Goal: Task Accomplishment & Management: Use online tool/utility

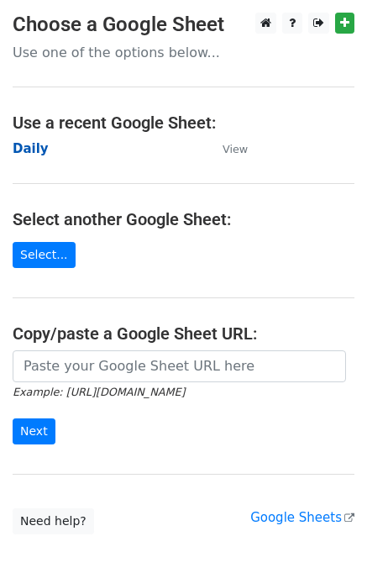
click at [32, 146] on strong "Daily" at bounding box center [31, 148] width 36 height 15
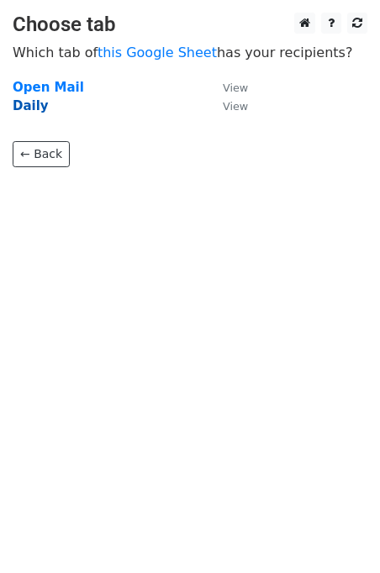
click at [33, 110] on strong "Daily" at bounding box center [31, 105] width 36 height 15
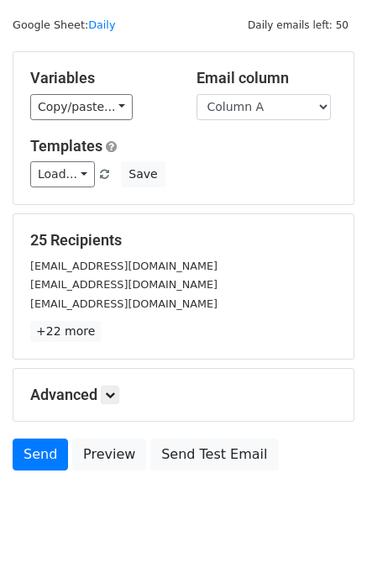
scroll to position [77, 0]
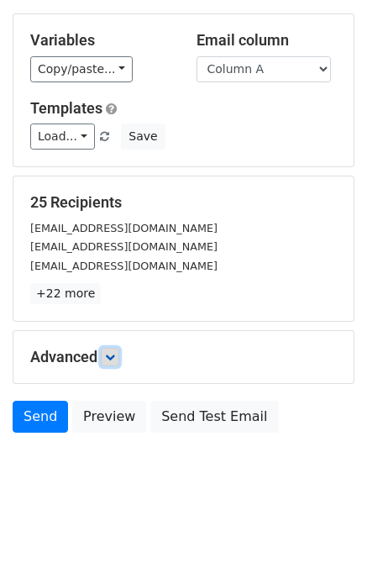
click at [119, 358] on link at bounding box center [110, 357] width 18 height 18
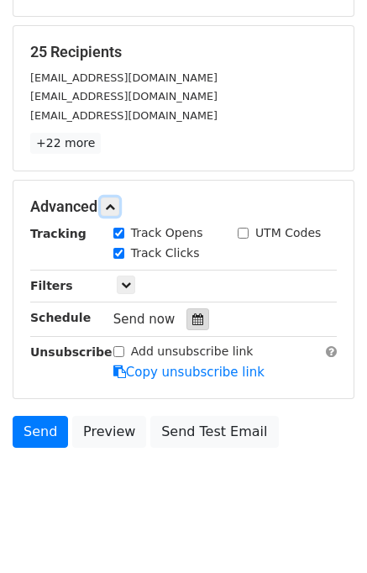
scroll to position [228, 0]
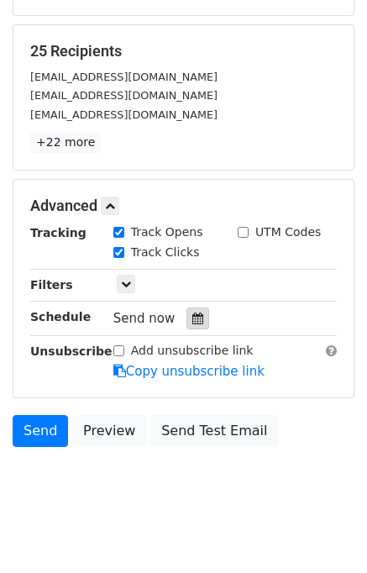
click at [192, 319] on icon at bounding box center [197, 318] width 11 height 12
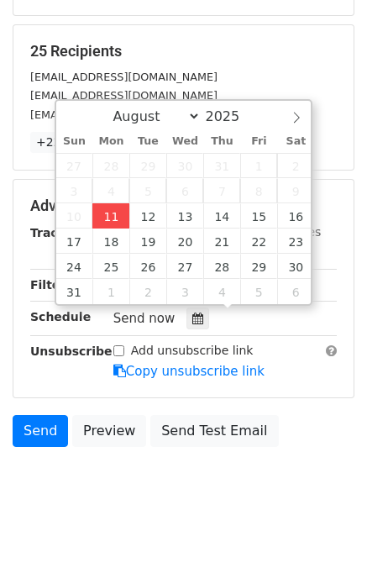
type input "2025-08-11 12:38"
type input "38"
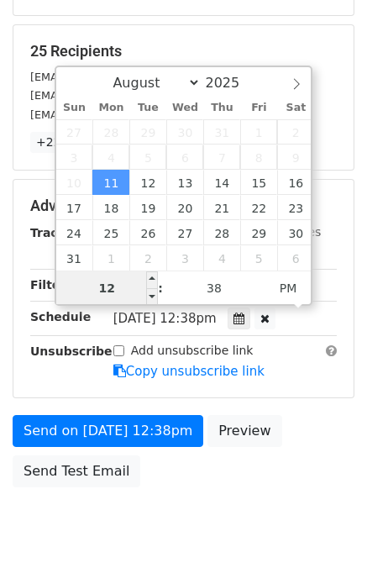
scroll to position [214, 0]
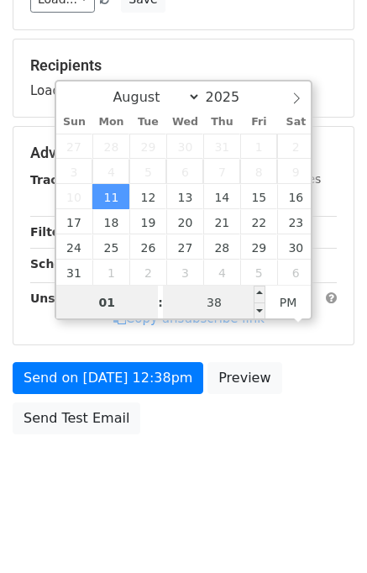
type input "01"
type input "2025-08-11 13:38"
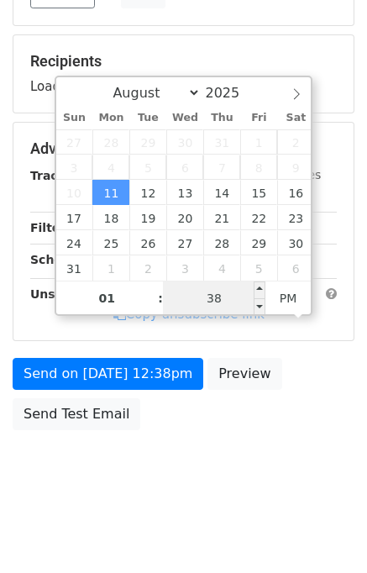
click at [178, 288] on input "38" at bounding box center [214, 298] width 102 height 34
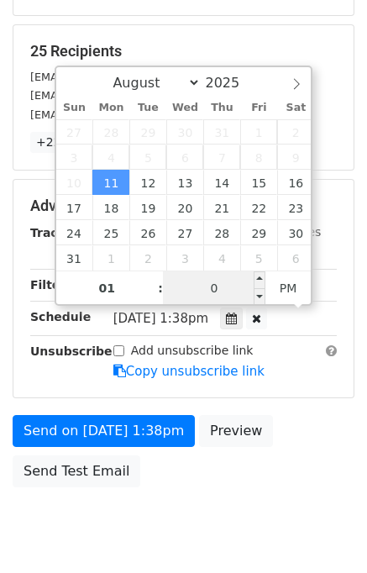
type input "00"
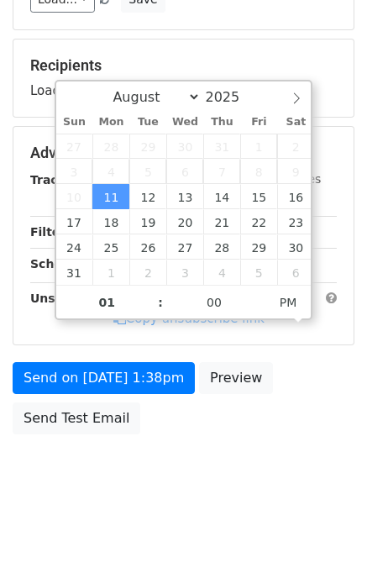
type input "2025-08-11 13:00"
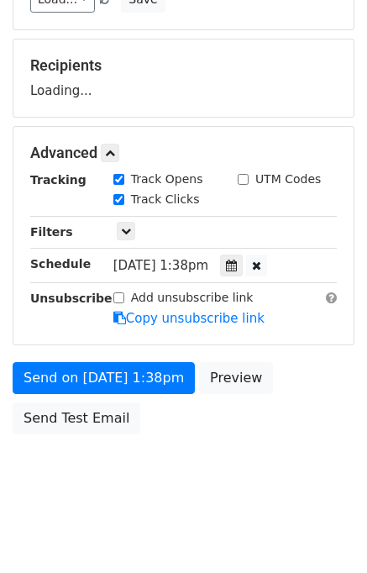
click at [303, 468] on body "New Campaign Daily emails left: 50 Google Sheet: Daily Variables Copy/paste... …" at bounding box center [183, 153] width 367 height 711
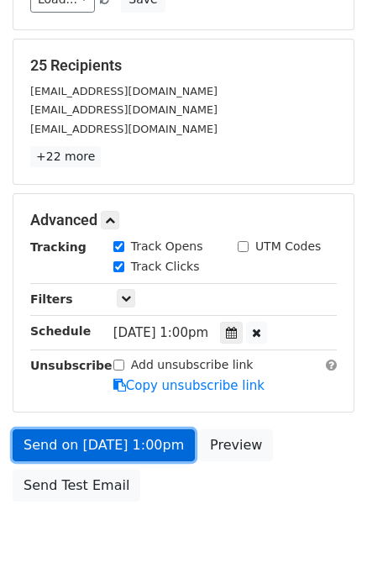
click at [134, 441] on link "Send on Aug 11 at 1:00pm" at bounding box center [104, 445] width 182 height 32
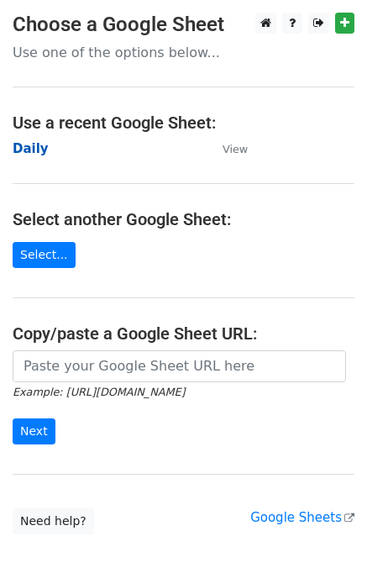
click at [31, 155] on strong "Daily" at bounding box center [31, 148] width 36 height 15
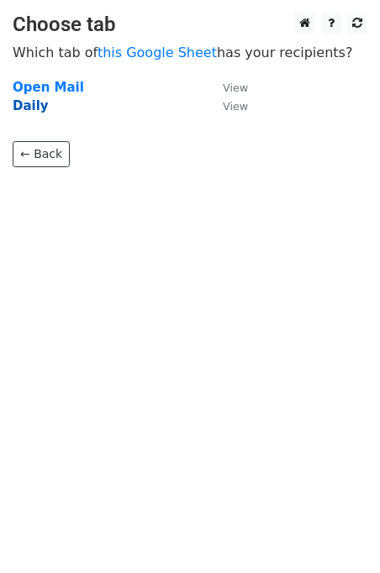
click at [24, 112] on strong "Daily" at bounding box center [31, 105] width 36 height 15
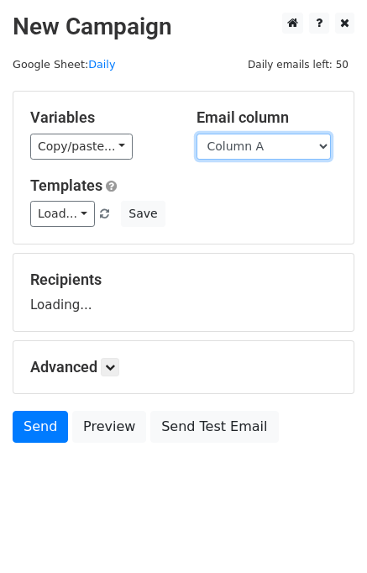
click at [292, 148] on select "Column A Column B Column C" at bounding box center [264, 147] width 134 height 26
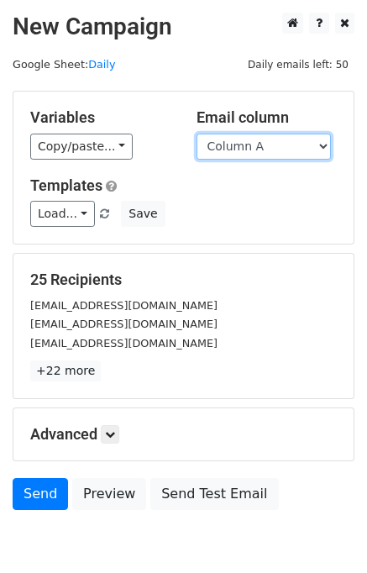
click at [264, 151] on select "Column A Column B Column C" at bounding box center [264, 147] width 134 height 26
select select "Column B"
click at [197, 134] on select "Column A Column B Column C" at bounding box center [264, 147] width 134 height 26
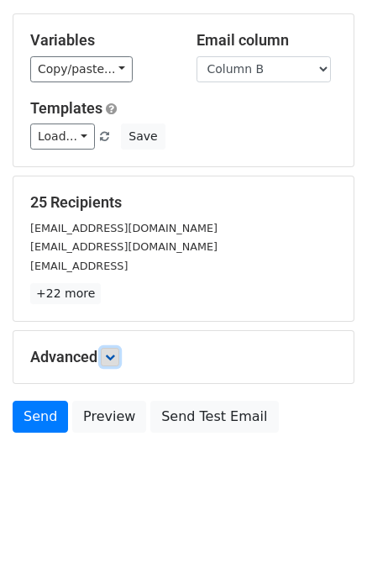
click at [115, 352] on icon at bounding box center [110, 357] width 10 height 10
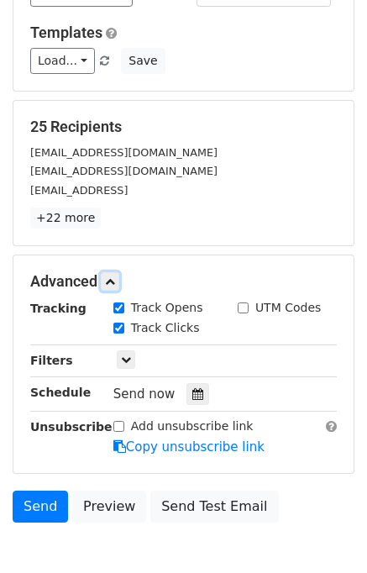
scroll to position [215, 0]
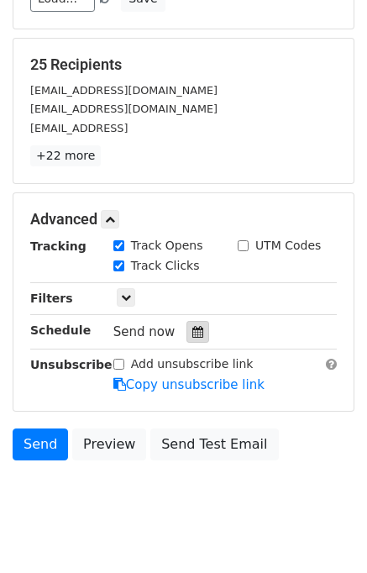
click at [192, 332] on icon at bounding box center [197, 332] width 11 height 12
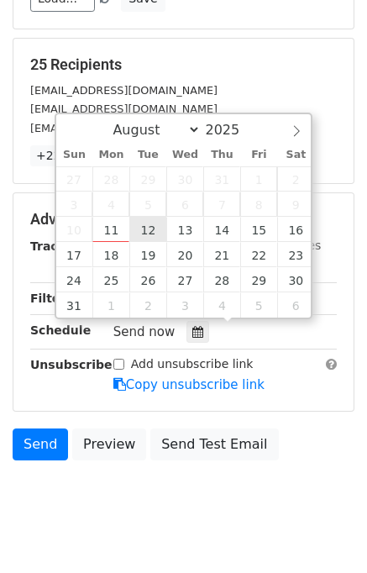
type input "2025-08-12 12:00"
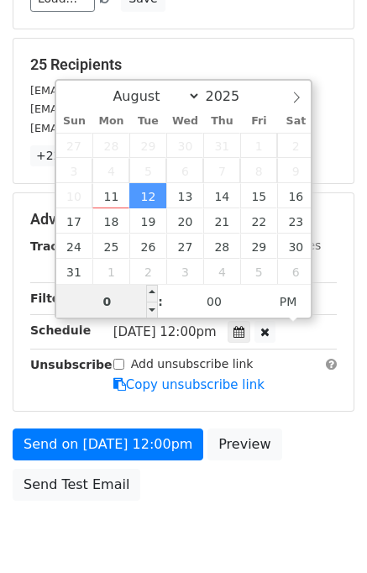
type input "02"
type input "2025-08-12 14:00"
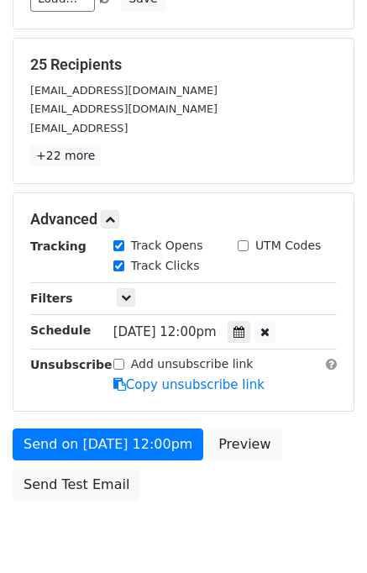
click at [317, 444] on div "Send on Aug 12 at 12:00pm Preview Send Test Email" at bounding box center [183, 468] width 367 height 81
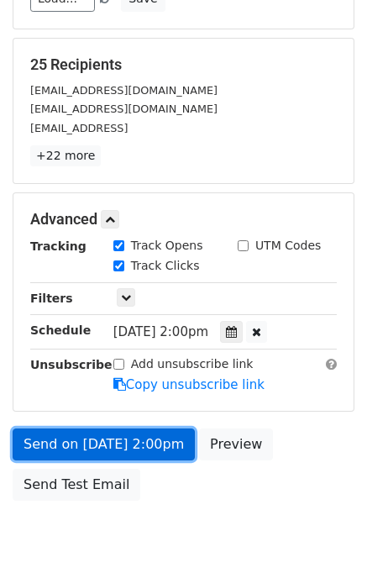
click at [122, 445] on link "Send on Aug 12 at 2:00pm" at bounding box center [104, 444] width 182 height 32
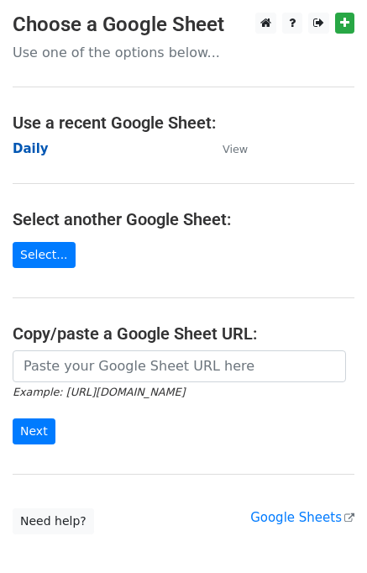
click at [26, 153] on strong "Daily" at bounding box center [31, 148] width 36 height 15
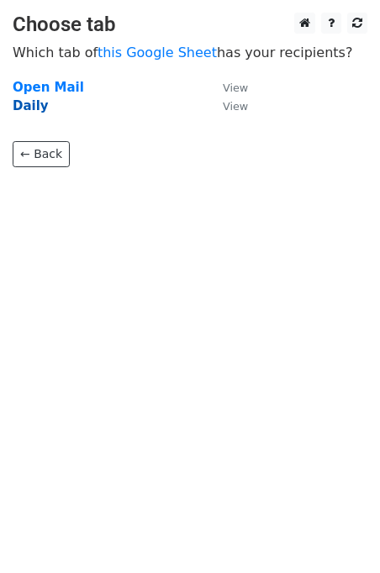
click at [32, 102] on strong "Daily" at bounding box center [31, 105] width 36 height 15
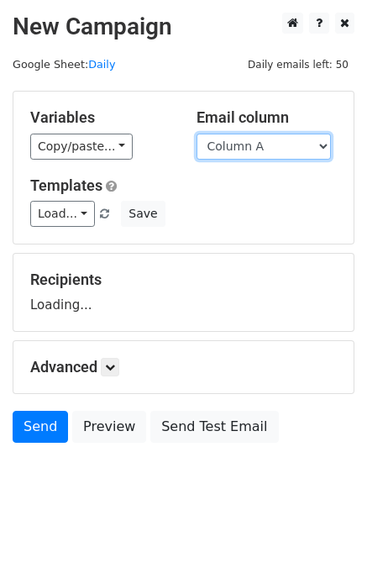
click at [276, 147] on select "Column A Column B Column C" at bounding box center [264, 147] width 134 height 26
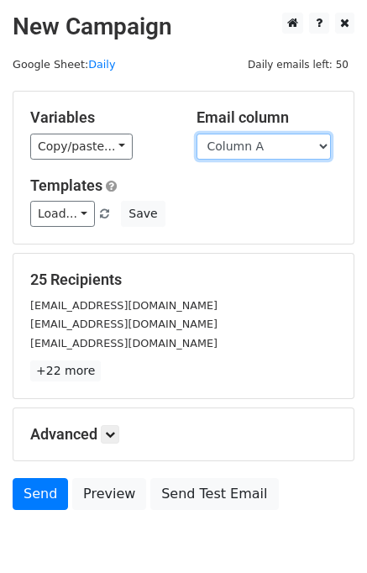
drag, startPoint x: 262, startPoint y: 145, endPoint x: 262, endPoint y: 156, distance: 10.9
click at [262, 144] on select "Column A Column B Column C" at bounding box center [264, 147] width 134 height 26
select select "Column C"
click at [197, 134] on select "Column A Column B Column C" at bounding box center [264, 147] width 134 height 26
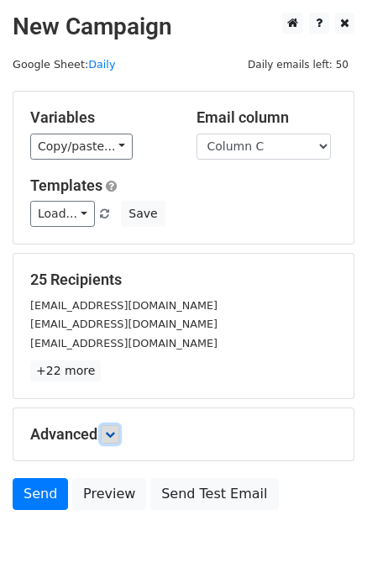
click at [107, 429] on icon at bounding box center [110, 434] width 10 height 10
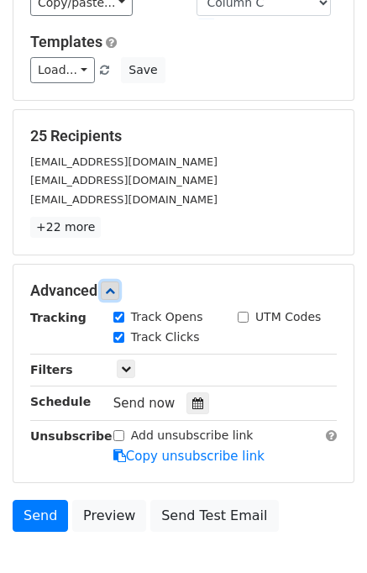
scroll to position [228, 0]
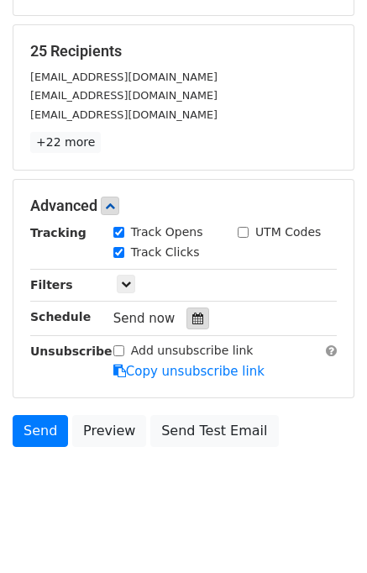
click at [191, 322] on div at bounding box center [197, 318] width 23 height 22
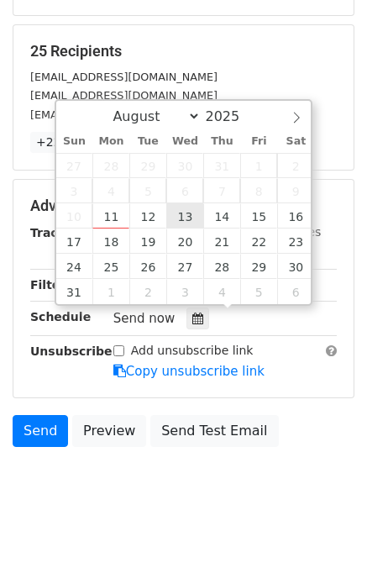
type input "2025-08-13 12:00"
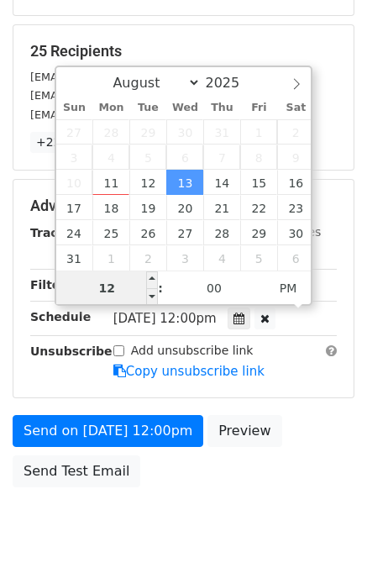
scroll to position [214, 0]
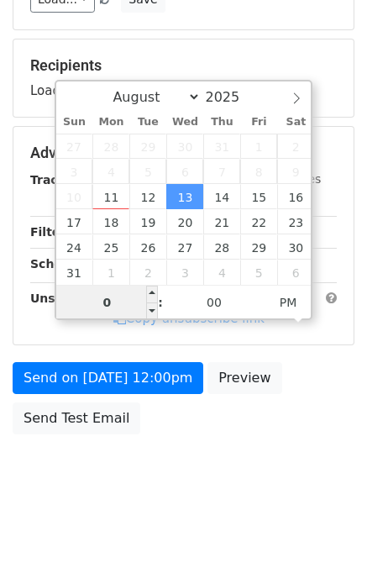
type input "03"
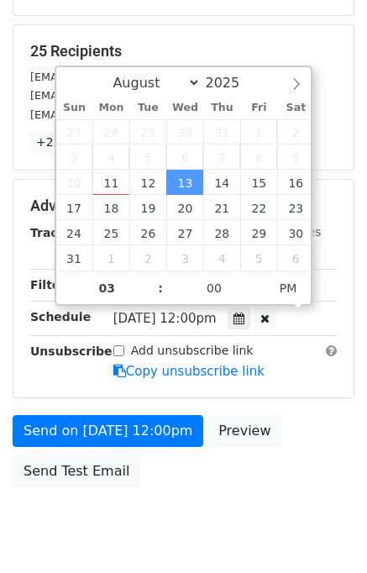
type input "2025-08-13 15:00"
click at [317, 445] on div "Send on Aug 13 at 12:00pm Preview Send Test Email" at bounding box center [183, 455] width 367 height 81
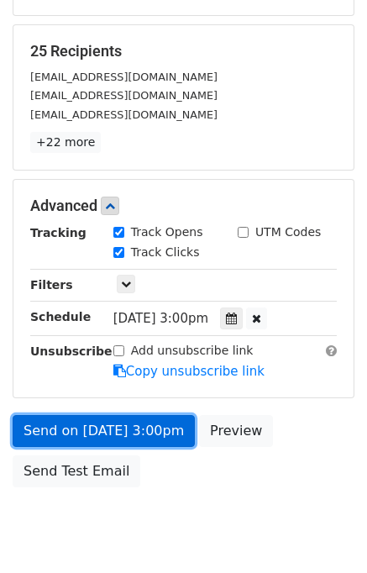
click at [93, 427] on link "Send on Aug 13 at 3:00pm" at bounding box center [104, 431] width 182 height 32
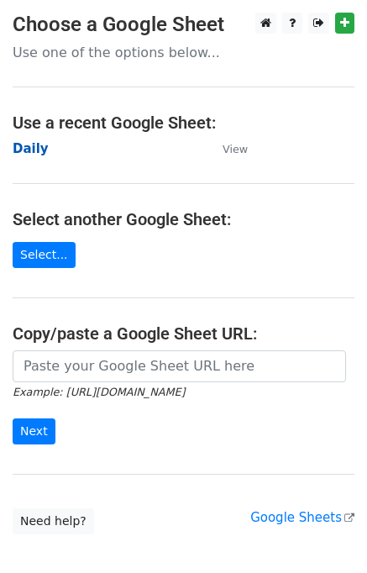
click at [31, 147] on strong "Daily" at bounding box center [31, 148] width 36 height 15
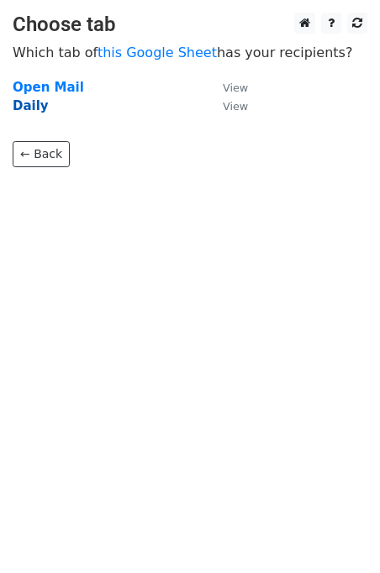
click at [36, 108] on strong "Daily" at bounding box center [31, 105] width 36 height 15
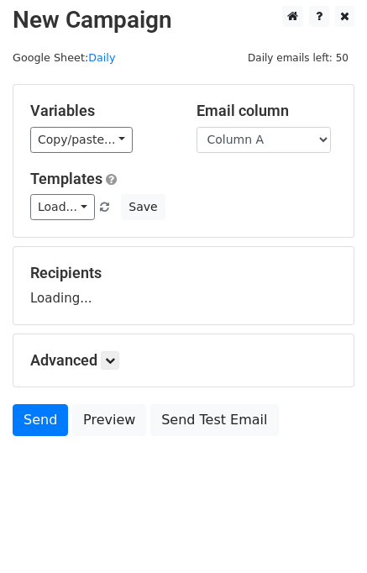
scroll to position [10, 0]
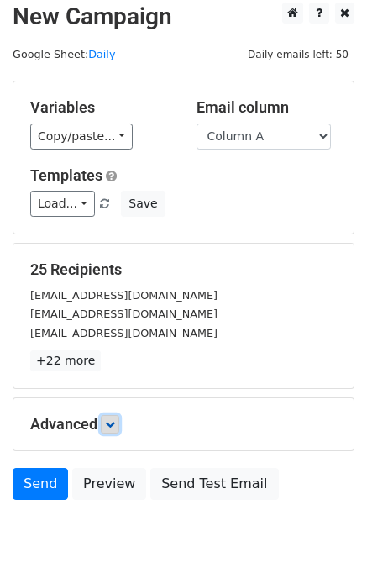
click at [113, 420] on icon at bounding box center [110, 424] width 10 height 10
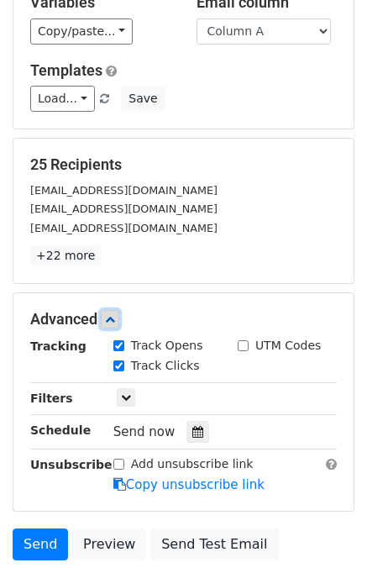
scroll to position [225, 0]
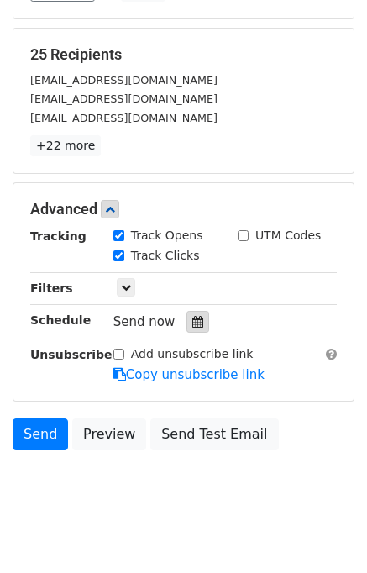
click at [192, 321] on icon at bounding box center [197, 322] width 11 height 12
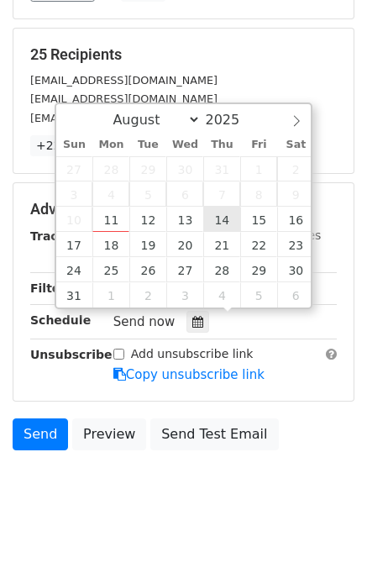
type input "2025-08-14 12:00"
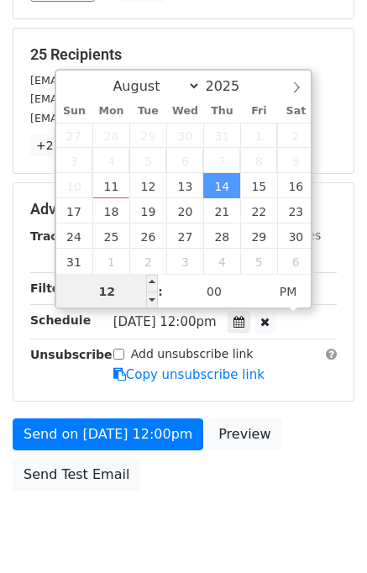
scroll to position [214, 0]
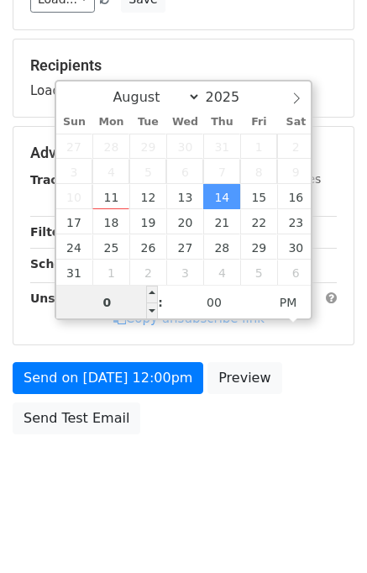
type input "04"
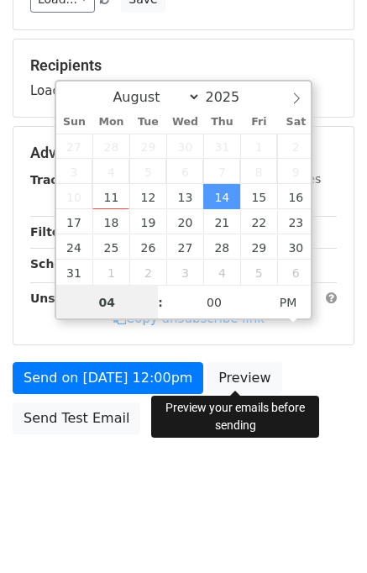
scroll to position [225, 0]
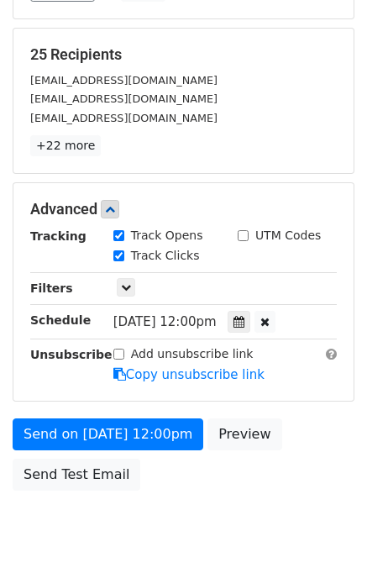
type input "2025-08-14 16:00"
click at [333, 449] on div "Send on Aug 14 at 12:00pm Preview Send Test Email" at bounding box center [183, 458] width 367 height 81
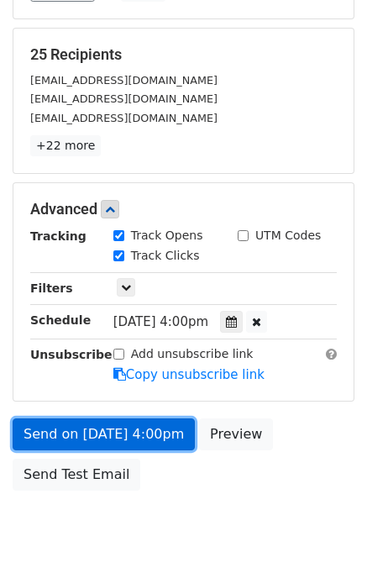
click at [138, 424] on link "Send on Aug 14 at 4:00pm" at bounding box center [104, 434] width 182 height 32
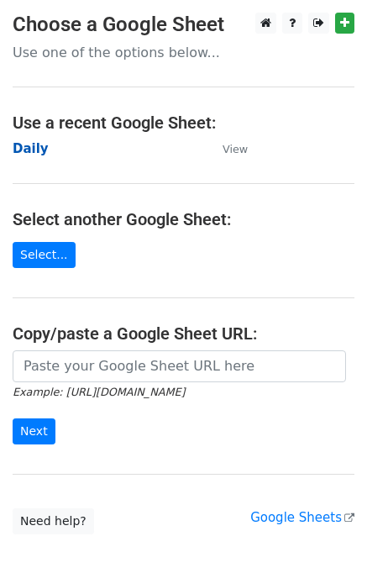
click at [27, 150] on strong "Daily" at bounding box center [31, 148] width 36 height 15
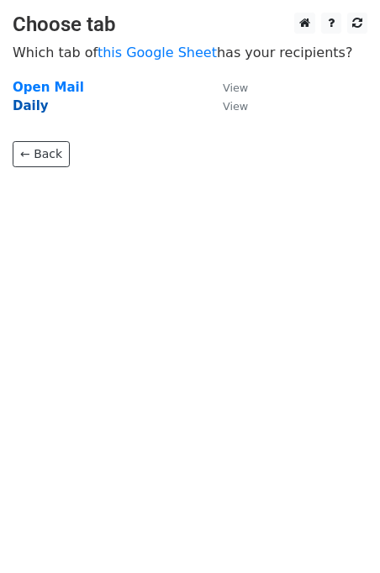
click at [34, 109] on strong "Daily" at bounding box center [31, 105] width 36 height 15
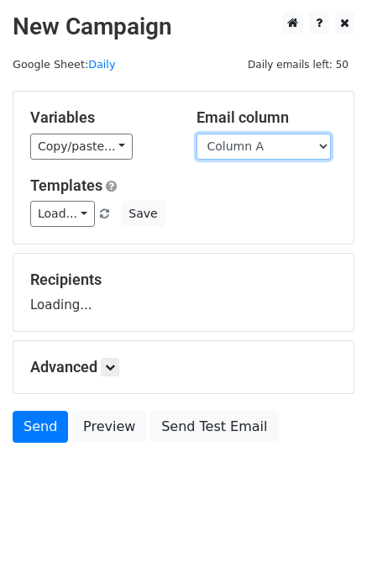
drag, startPoint x: 258, startPoint y: 149, endPoint x: 260, endPoint y: 157, distance: 8.6
click at [258, 149] on select "Column A Column B Column C" at bounding box center [264, 147] width 134 height 26
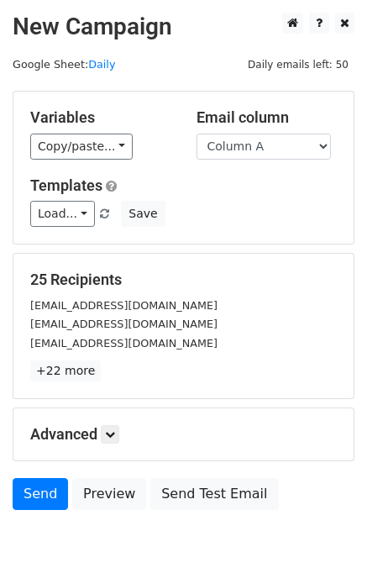
click at [260, 195] on div "Templates Load... No templates saved Save" at bounding box center [184, 201] width 332 height 51
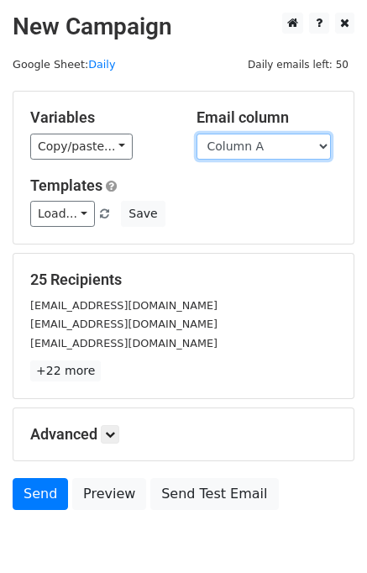
click at [256, 154] on select "Column A Column B Column C" at bounding box center [264, 147] width 134 height 26
select select "Column B"
click at [197, 134] on select "Column A Column B Column C" at bounding box center [264, 147] width 134 height 26
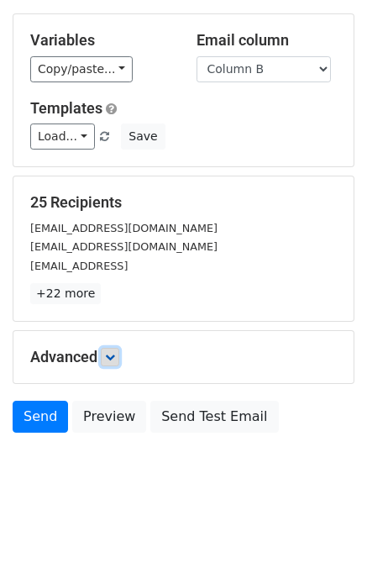
click at [115, 354] on icon at bounding box center [110, 357] width 10 height 10
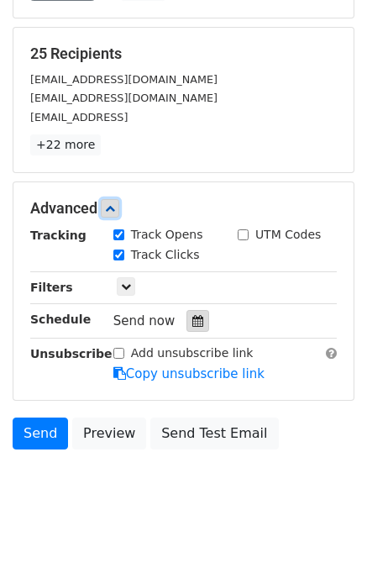
scroll to position [228, 0]
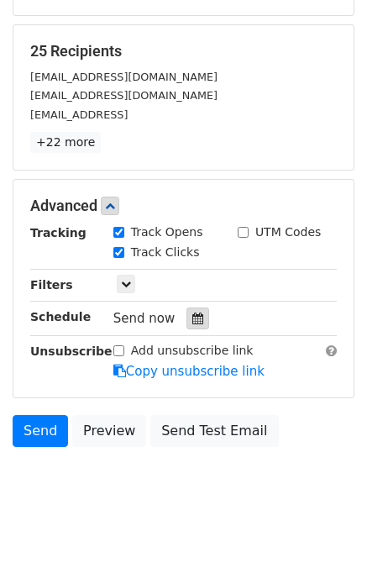
click at [192, 312] on icon at bounding box center [197, 318] width 11 height 12
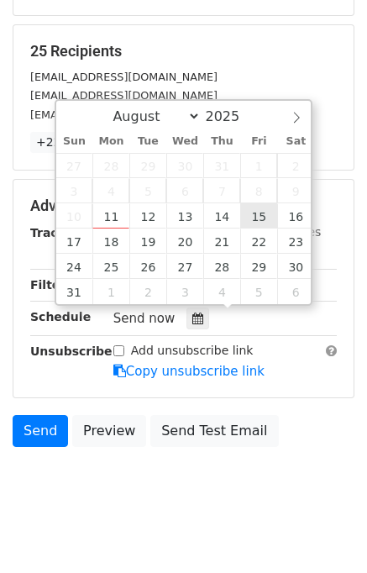
type input "2025-08-15 12:00"
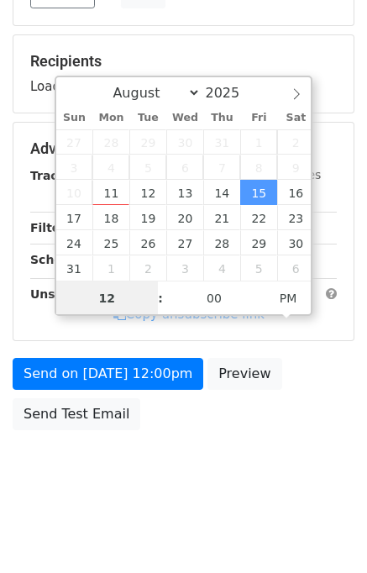
scroll to position [214, 0]
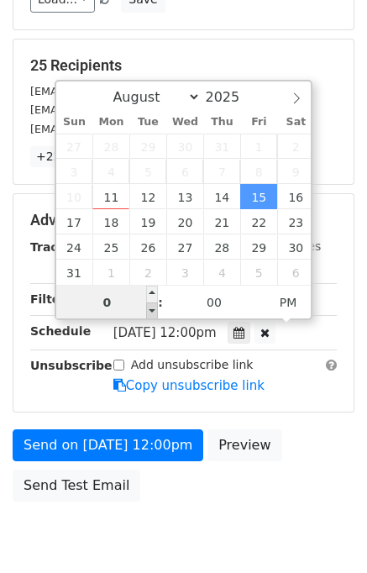
type input "05"
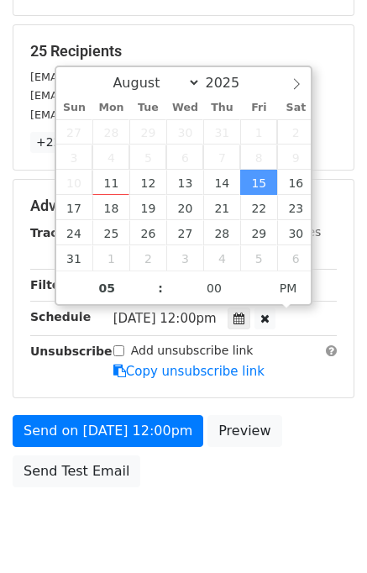
type input "2025-08-15 17:00"
click at [309, 438] on div "Send on Aug 15 at 12:00pm Preview Send Test Email" at bounding box center [183, 455] width 367 height 81
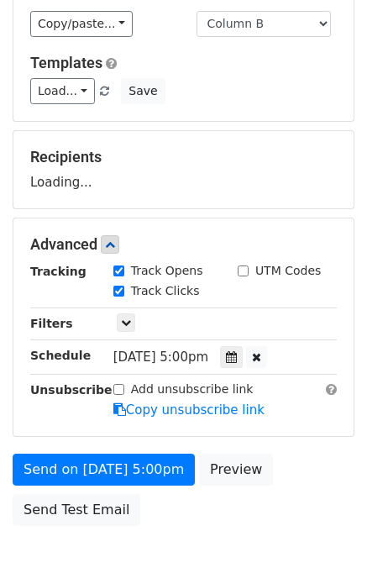
scroll to position [214, 0]
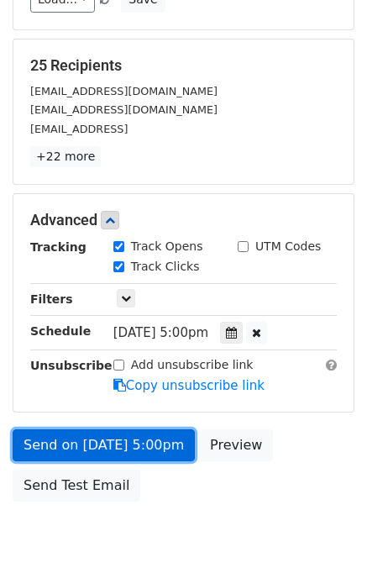
click at [123, 443] on link "Send on Aug 15 at 5:00pm" at bounding box center [104, 445] width 182 height 32
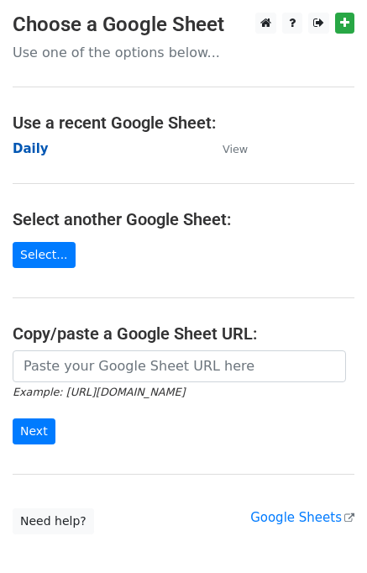
click at [29, 148] on strong "Daily" at bounding box center [31, 148] width 36 height 15
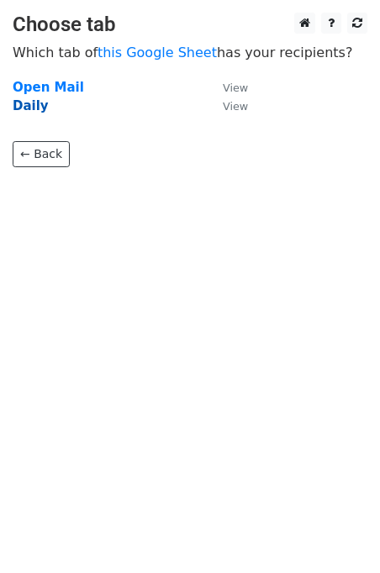
click at [22, 109] on strong "Daily" at bounding box center [31, 105] width 36 height 15
click at [24, 107] on strong "Daily" at bounding box center [31, 105] width 36 height 15
click at [28, 105] on strong "Daily" at bounding box center [31, 105] width 36 height 15
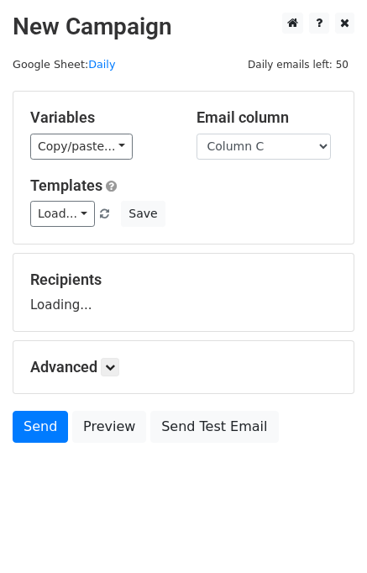
select select "Column C"
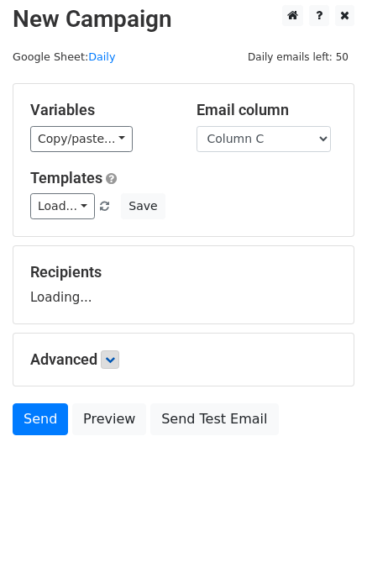
scroll to position [10, 0]
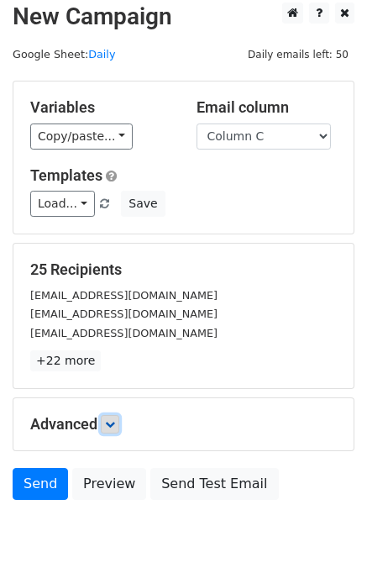
click at [113, 415] on link at bounding box center [110, 424] width 18 height 18
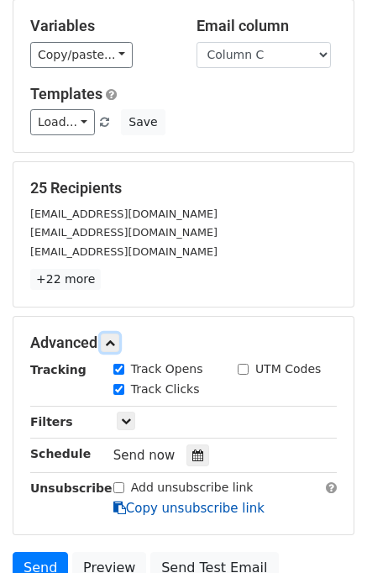
scroll to position [242, 0]
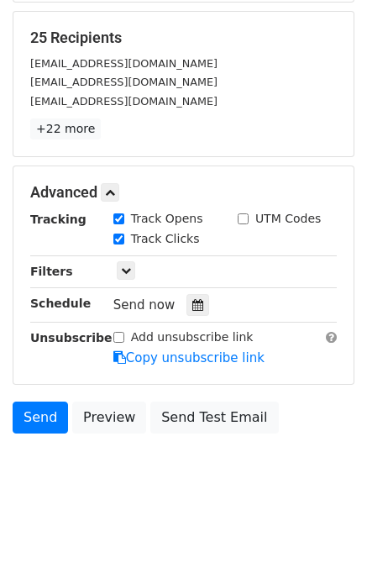
click at [197, 297] on div at bounding box center [197, 305] width 23 height 22
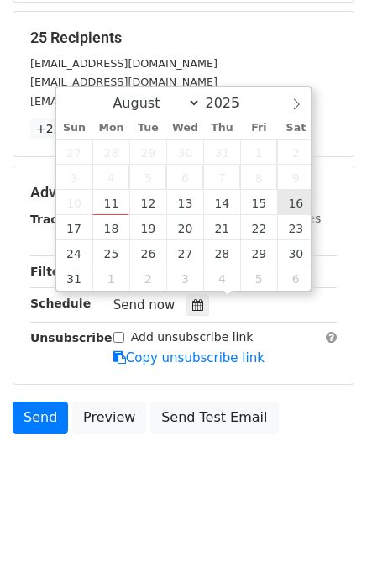
type input "[DATE] 12:00"
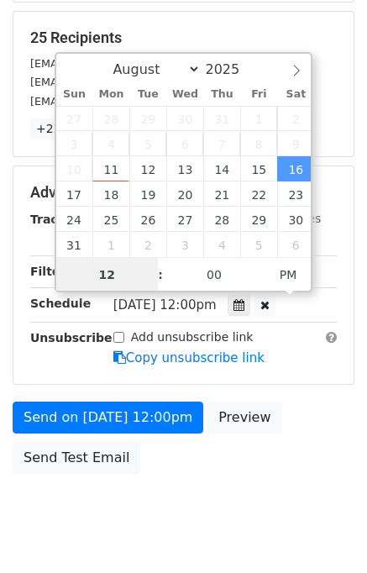
scroll to position [214, 0]
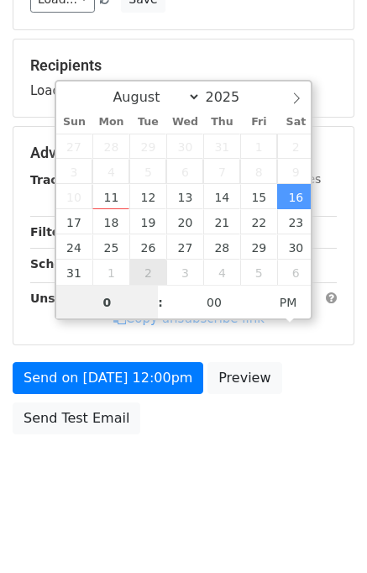
type input "06"
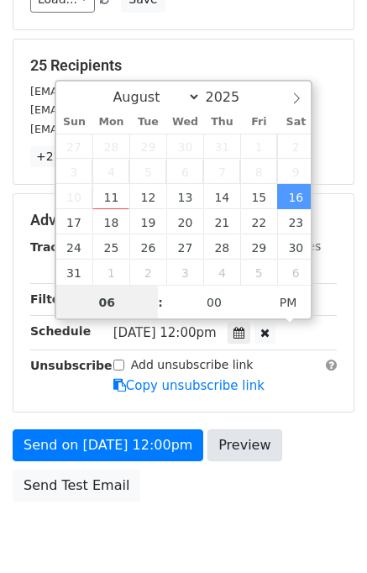
scroll to position [242, 0]
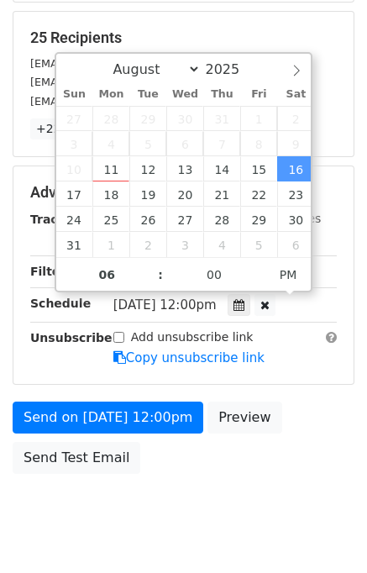
type input "2025-08-16 18:00"
click at [349, 444] on div "Send on Aug 16 at 12:00pm Preview Send Test Email" at bounding box center [183, 441] width 367 height 81
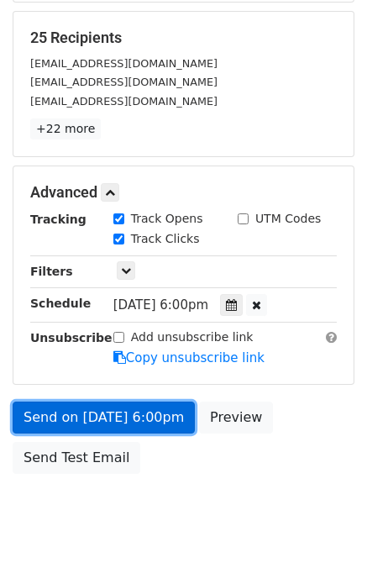
click at [104, 422] on link "Send on Aug 16 at 6:00pm" at bounding box center [104, 417] width 182 height 32
